Goal: Use online tool/utility: Utilize a website feature to perform a specific function

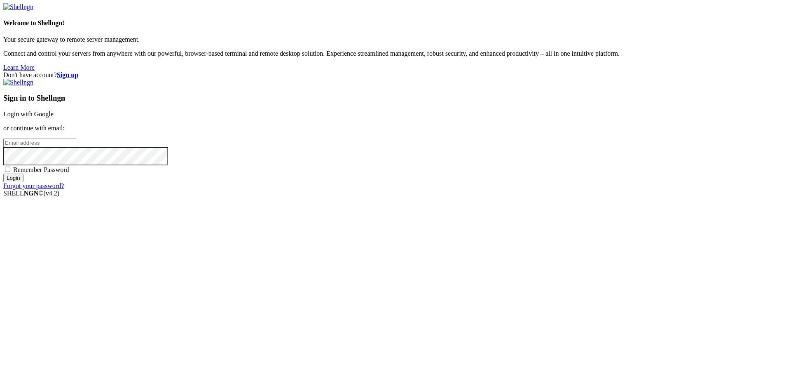
click at [54, 117] on link "Login with Google" at bounding box center [28, 113] width 50 height 7
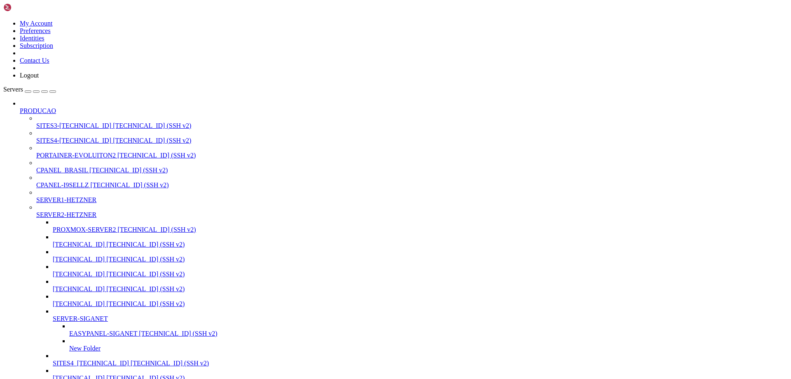
click at [65, 122] on span "SITES3-[TECHNICAL_ID]" at bounding box center [73, 125] width 75 height 7
